Goal: Find specific page/section: Find specific page/section

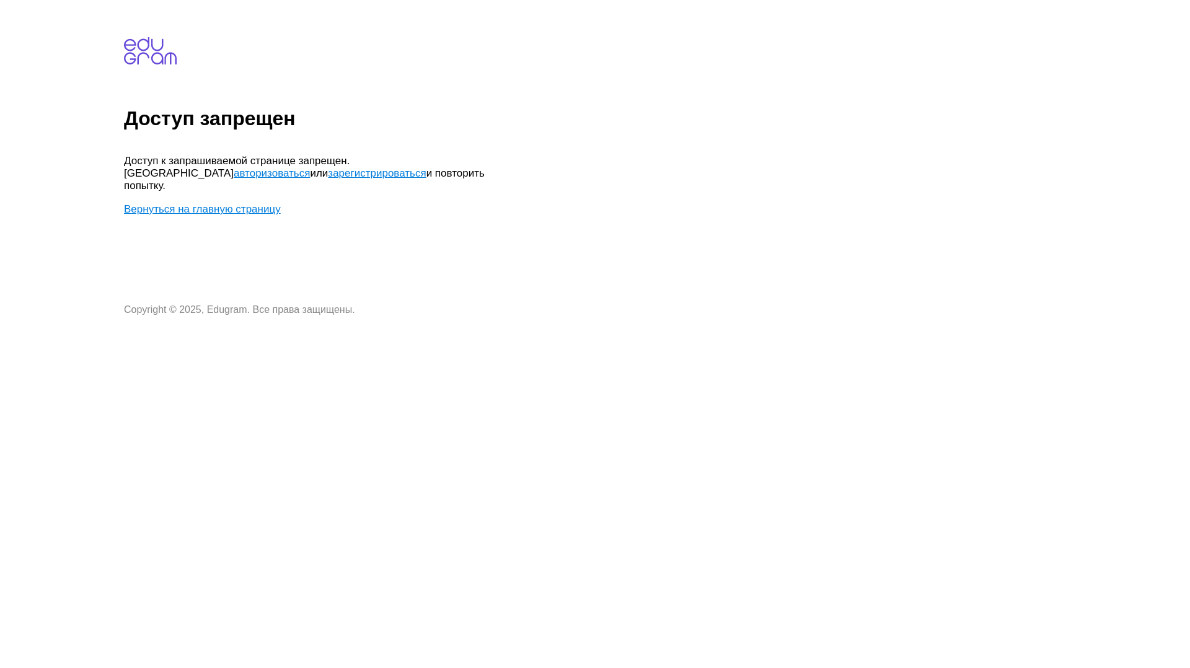
click at [262, 203] on link "Вернуться на главную страницу" at bounding box center [202, 209] width 157 height 12
click at [310, 167] on link "авторизоваться" at bounding box center [272, 173] width 76 height 12
